Goal: Information Seeking & Learning: Learn about a topic

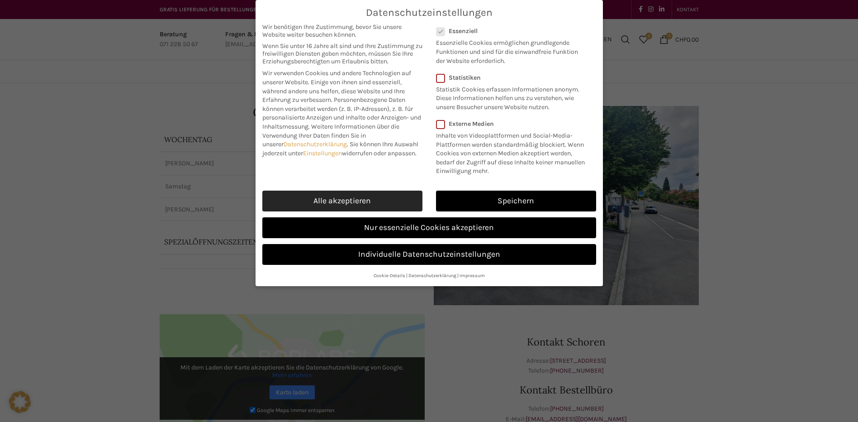
click at [365, 191] on link "Alle akzeptieren" at bounding box center [342, 201] width 160 height 21
checkbox input "true"
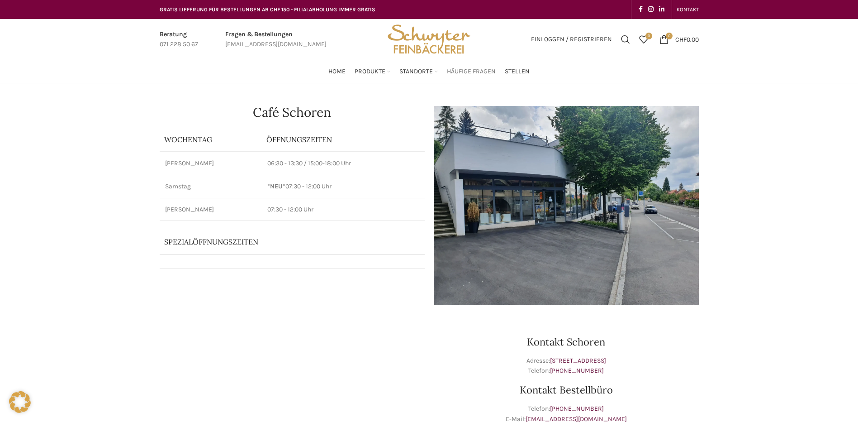
click at [474, 65] on link "Häufige Fragen" at bounding box center [471, 71] width 49 height 18
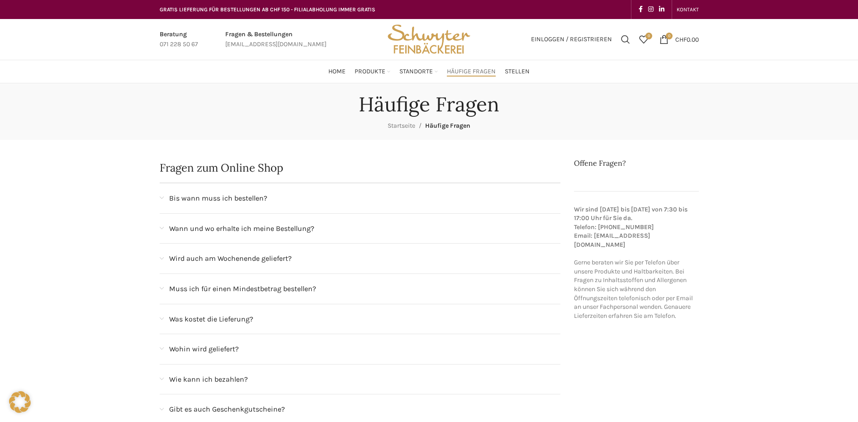
click at [258, 196] on span "Bis wann muss ich bestellen?" at bounding box center [218, 198] width 98 height 12
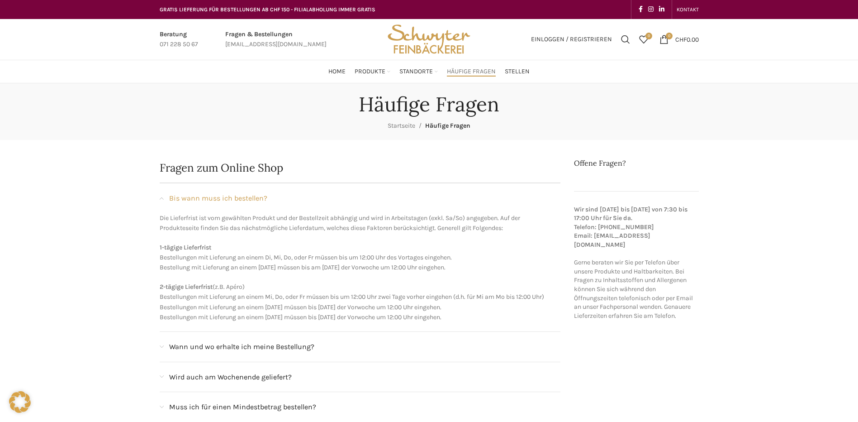
click at [258, 196] on span "Bis wann muss ich bestellen?" at bounding box center [218, 198] width 98 height 12
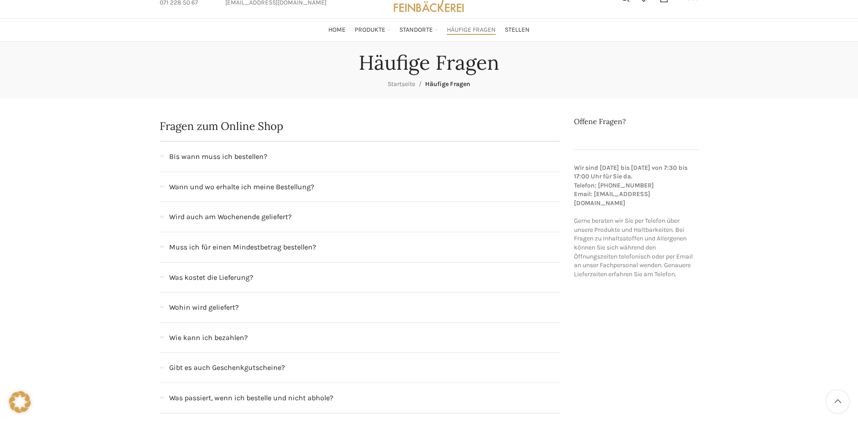
scroll to position [91, 0]
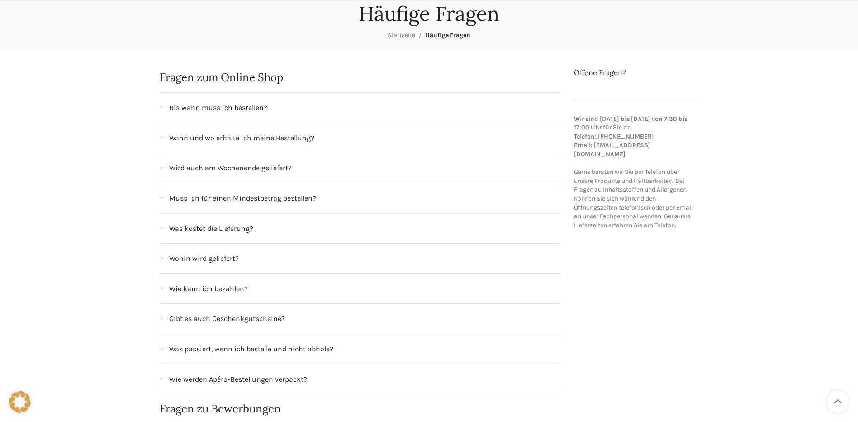
click at [234, 229] on span "Was kostet die Lieferung?" at bounding box center [211, 229] width 84 height 12
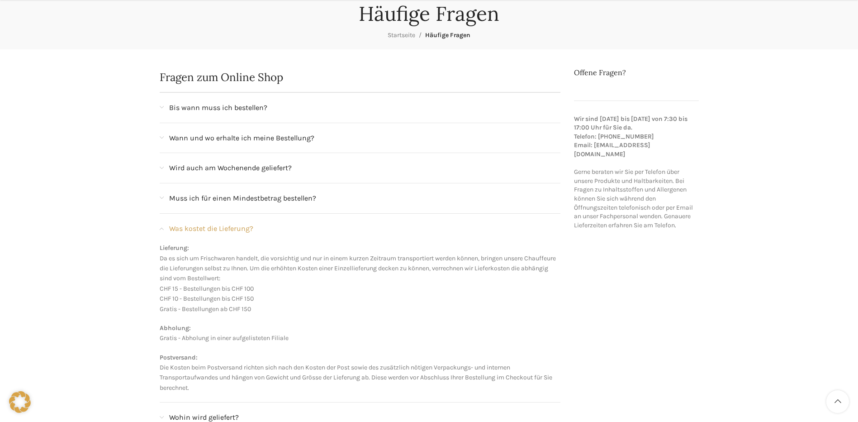
click at [234, 229] on span "Was kostet die Lieferung?" at bounding box center [211, 229] width 84 height 12
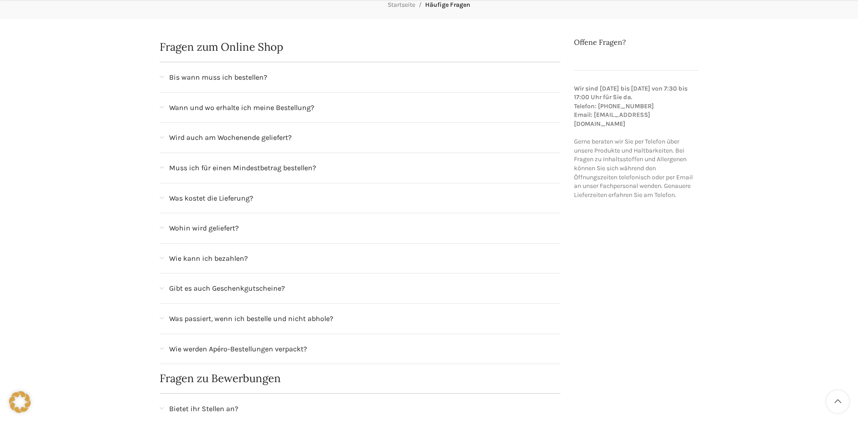
scroll to position [136, 0]
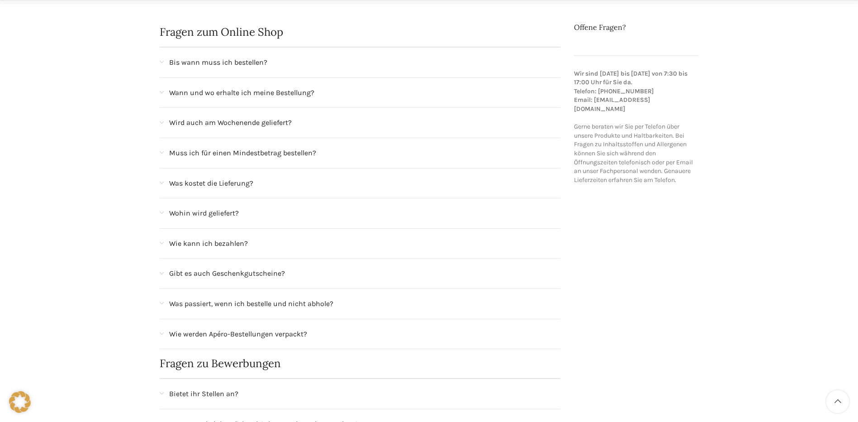
click at [242, 306] on span "Was passiert, wenn ich bestelle und nicht abhole?" at bounding box center [251, 304] width 164 height 12
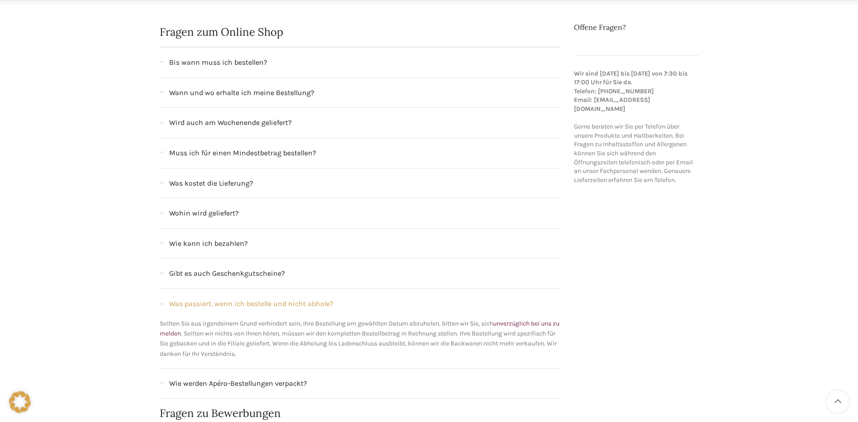
click at [238, 300] on span "Was passiert, wenn ich bestelle und nicht abhole?" at bounding box center [251, 304] width 164 height 12
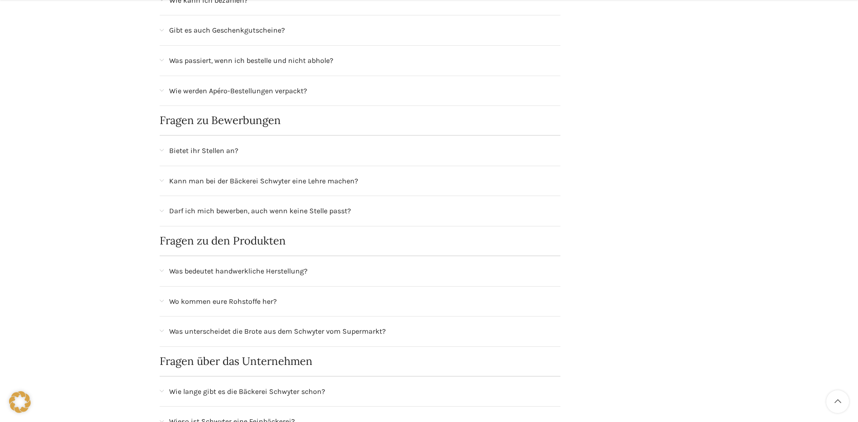
scroll to position [407, 0]
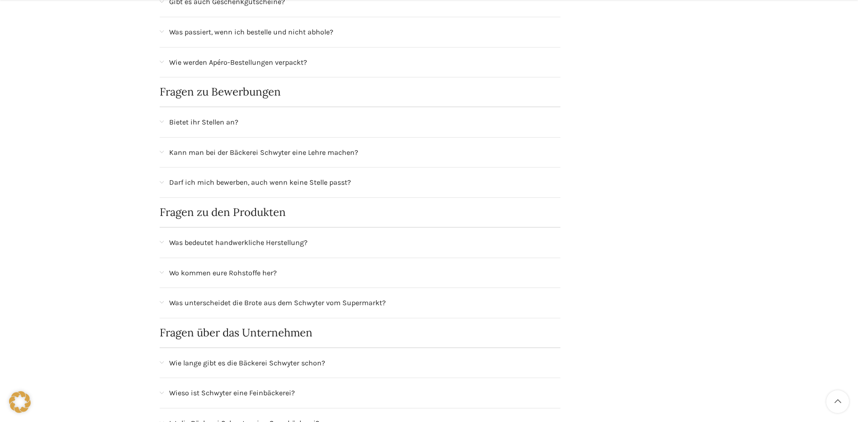
click at [219, 275] on span "Wo kommen eure Rohstoffe her?" at bounding box center [223, 273] width 108 height 12
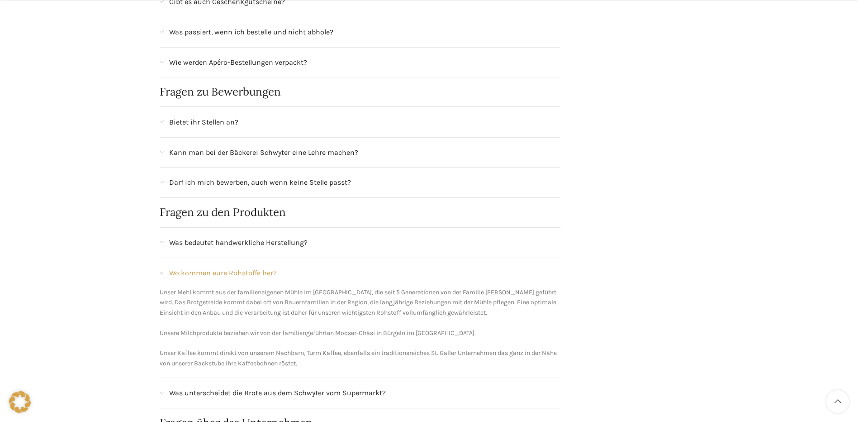
click at [219, 277] on span "Wo kommen eure Rohstoffe her?" at bounding box center [223, 273] width 108 height 12
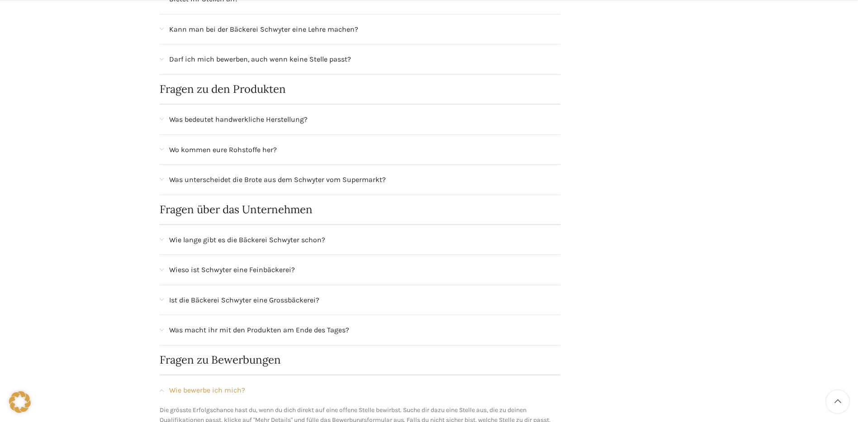
scroll to position [543, 0]
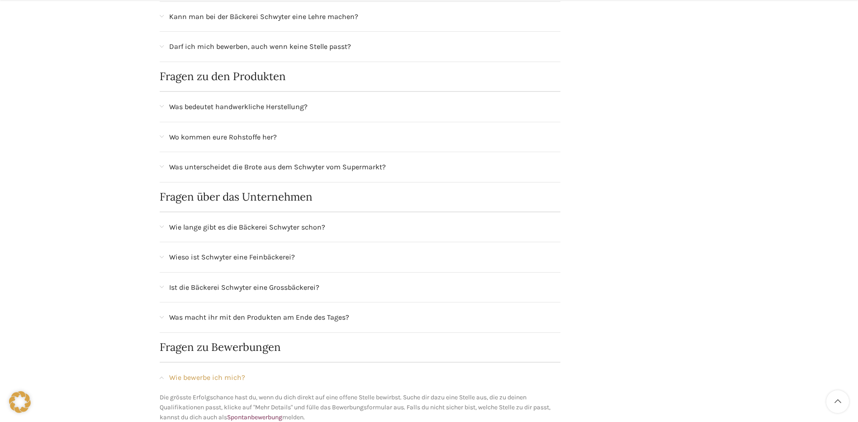
click at [165, 323] on div "Was macht ihr mit den Produkten am Ende des Tages?" at bounding box center [360, 317] width 401 height 30
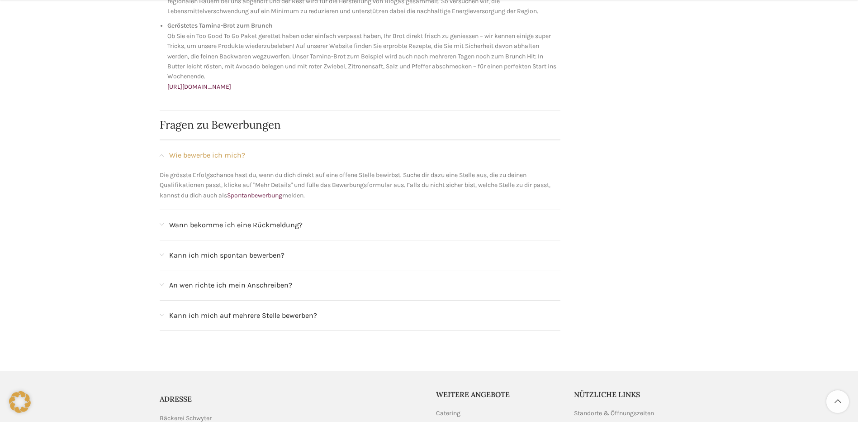
scroll to position [1131, 0]
